Goal: Check status: Check status

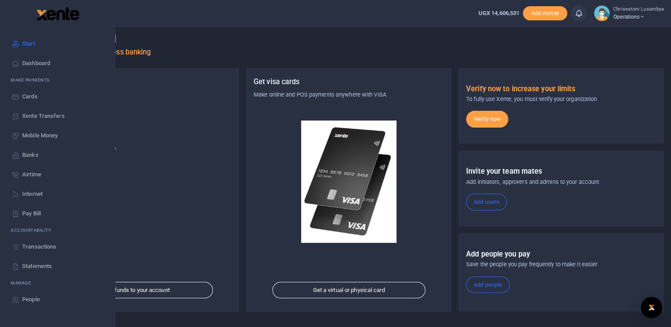
click at [42, 244] on span "Transactions" at bounding box center [39, 247] width 34 height 9
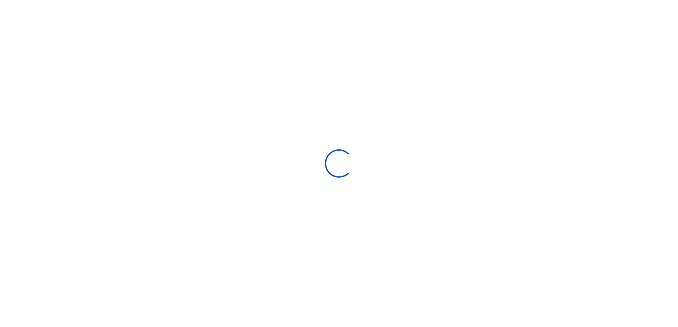
select select
type input "[DATE] - [DATE]"
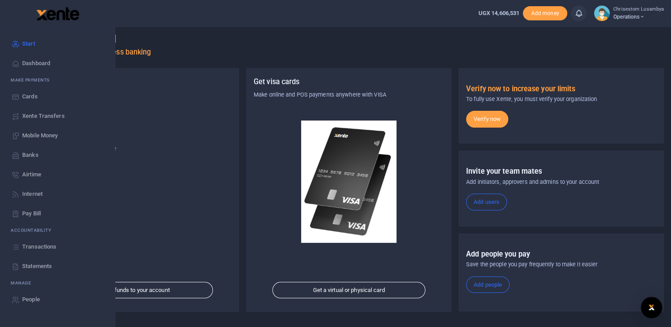
click at [39, 251] on span "Transactions" at bounding box center [39, 247] width 34 height 9
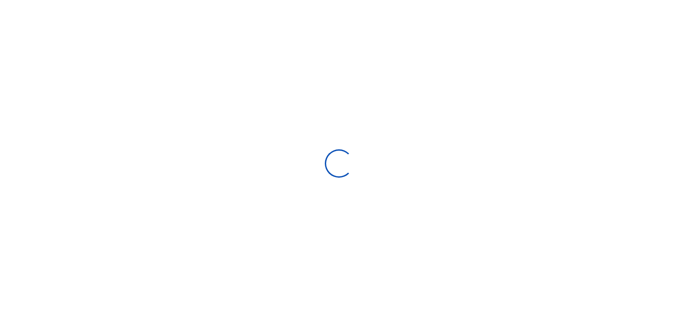
select select
type input "[DATE] - [DATE]"
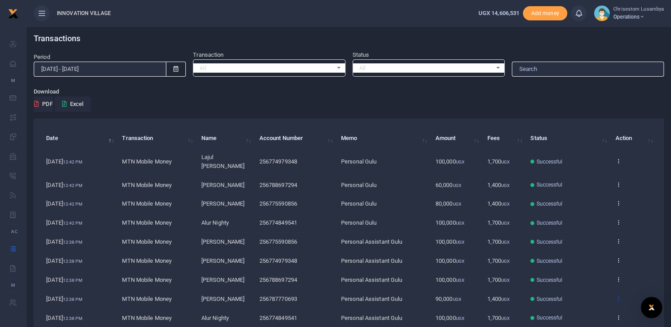
click at [618, 295] on icon at bounding box center [618, 298] width 6 height 6
click at [590, 259] on link "View details" at bounding box center [586, 265] width 70 height 12
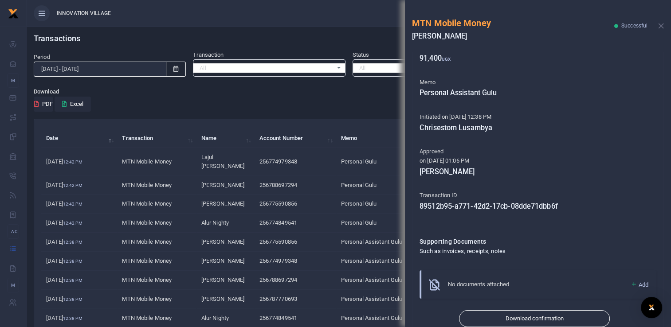
scroll to position [149, 0]
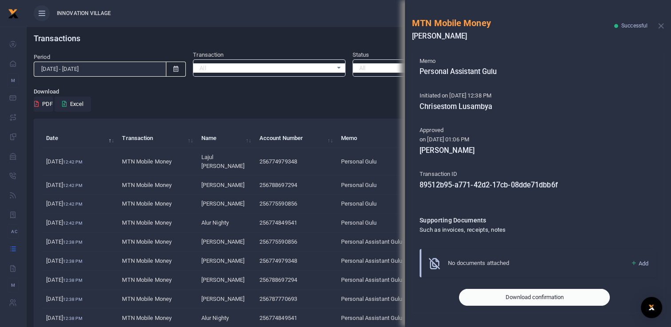
click at [520, 298] on button "Download confirmation" at bounding box center [534, 297] width 151 height 17
